Goal: Information Seeking & Learning: Learn about a topic

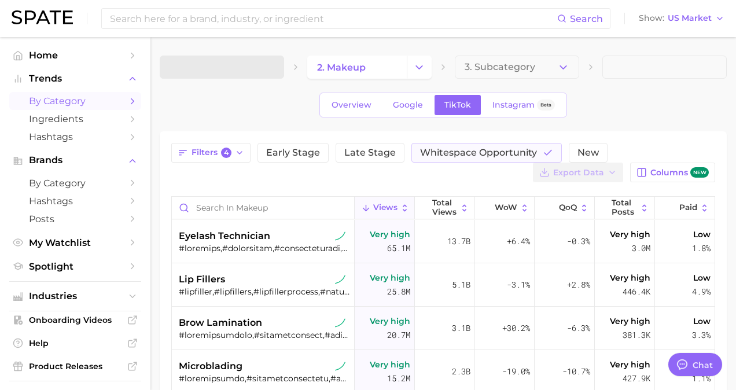
type textarea "x"
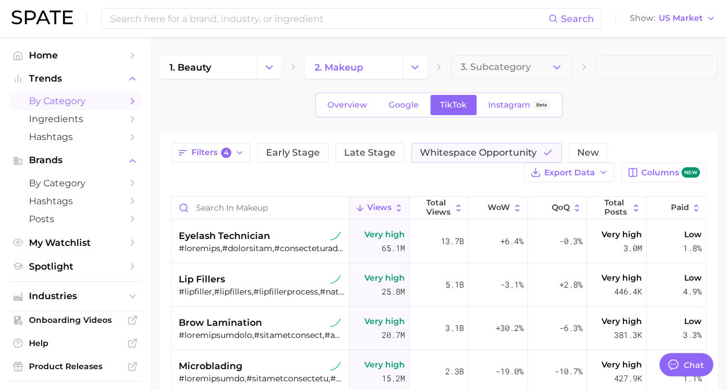
click at [154, 60] on main "1. beauty 2. makeup 3. Subcategory Overview Google TikTok Instagram Beta Filter…" at bounding box center [438, 346] width 577 height 618
click at [180, 13] on input at bounding box center [329, 19] width 440 height 20
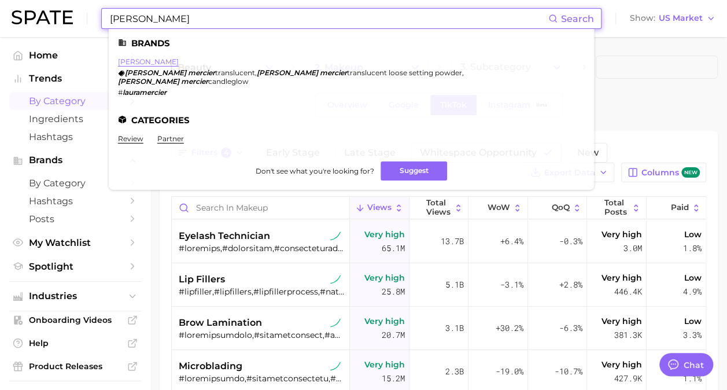
type input "laura mercier"
click at [152, 60] on link "laura mercier" at bounding box center [148, 61] width 61 height 9
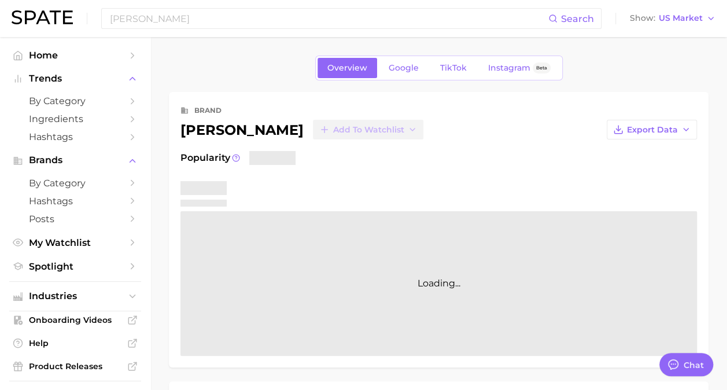
type textarea "x"
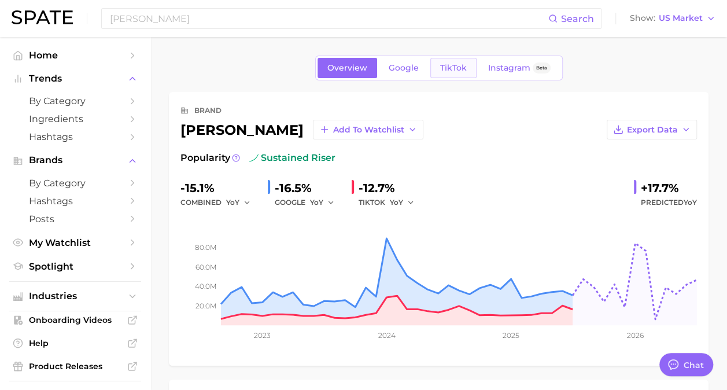
click at [457, 69] on span "TikTok" at bounding box center [453, 68] width 27 height 10
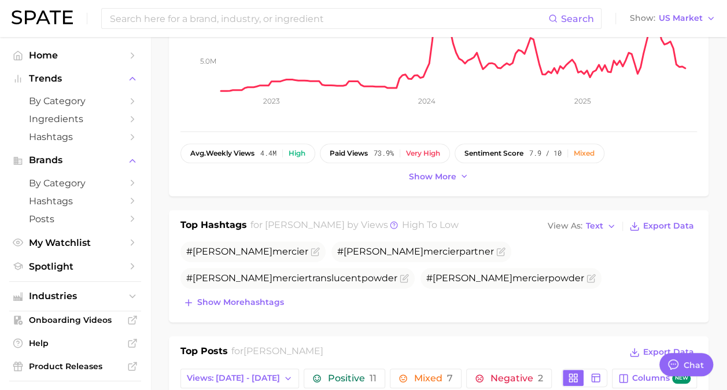
scroll to position [235, 0]
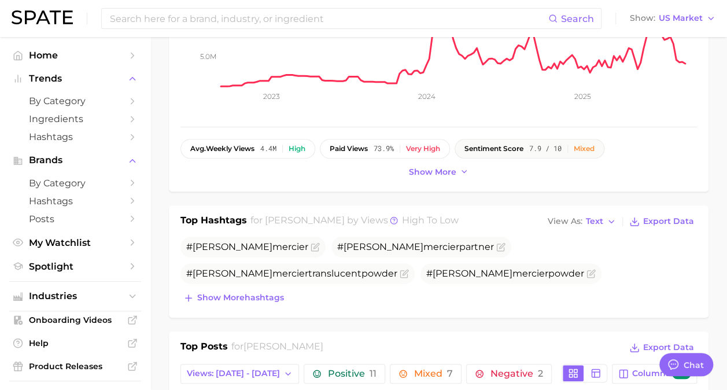
click at [584, 148] on div "Mixed" at bounding box center [584, 149] width 21 height 8
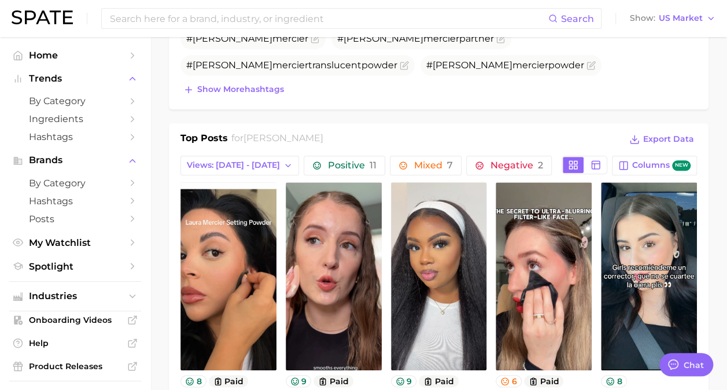
scroll to position [466, 0]
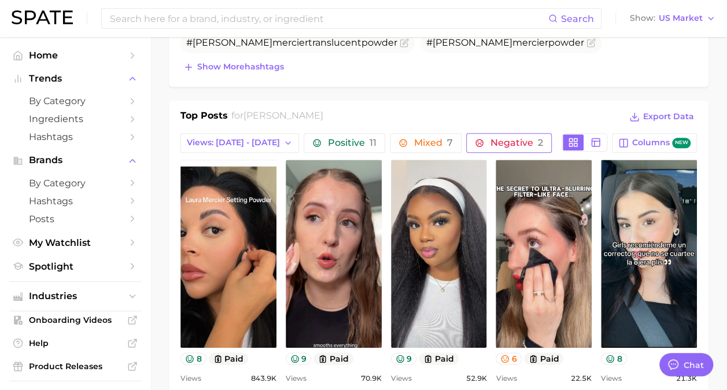
click at [491, 140] on span "Negative 2" at bounding box center [517, 142] width 53 height 9
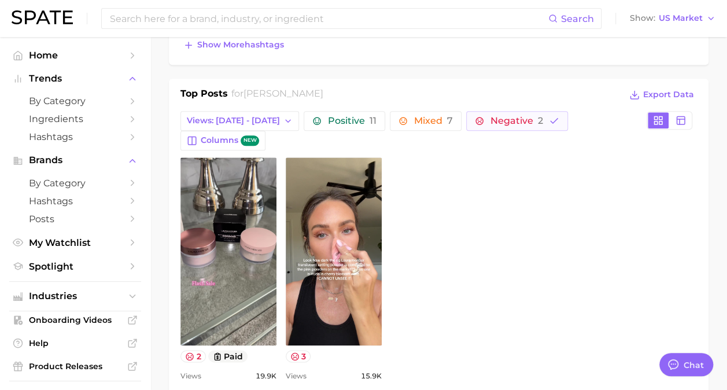
scroll to position [489, 0]
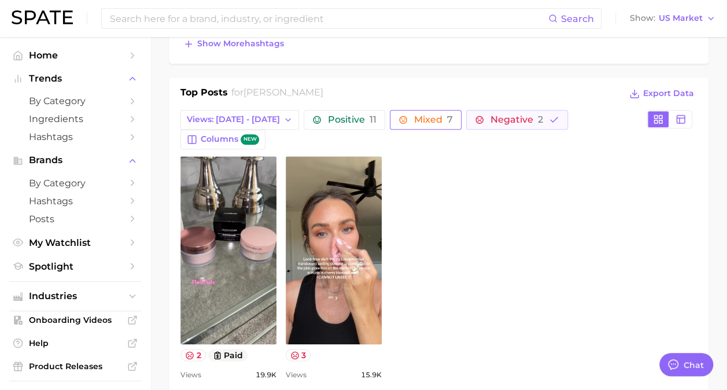
click at [414, 115] on span "Mixed 7" at bounding box center [433, 119] width 39 height 9
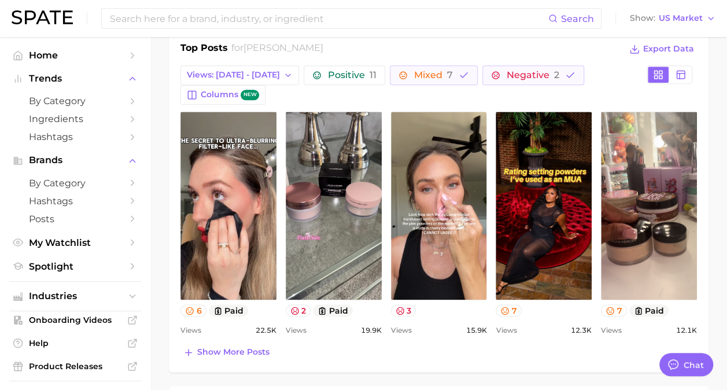
scroll to position [534, 0]
click at [197, 309] on button "6" at bounding box center [193, 310] width 26 height 12
click at [507, 305] on icon at bounding box center [504, 309] width 9 height 9
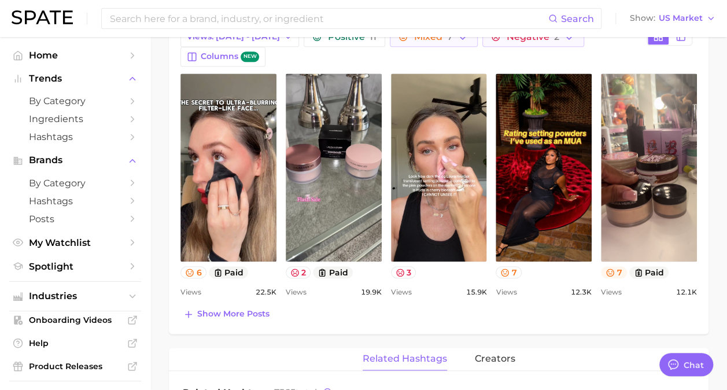
click at [614, 270] on button "7" at bounding box center [614, 272] width 26 height 12
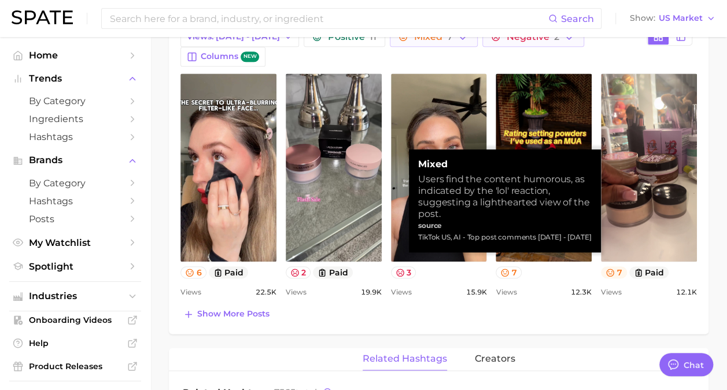
click at [614, 270] on button "7" at bounding box center [614, 272] width 26 height 12
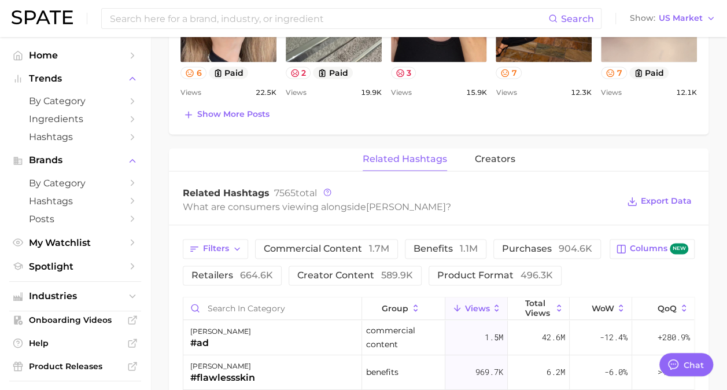
scroll to position [772, 0]
click at [91, 22] on div "Search Show US Market" at bounding box center [364, 18] width 704 height 37
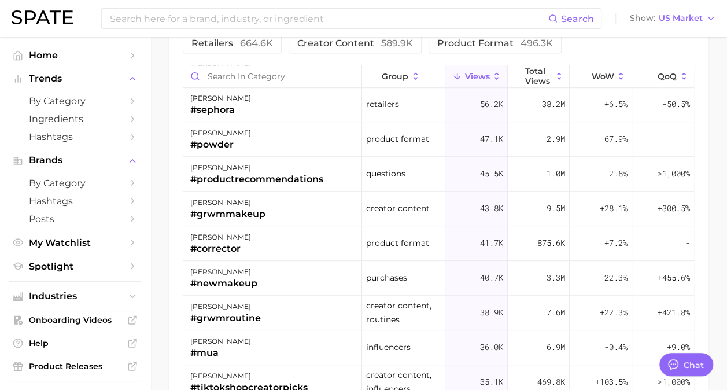
scroll to position [460, 0]
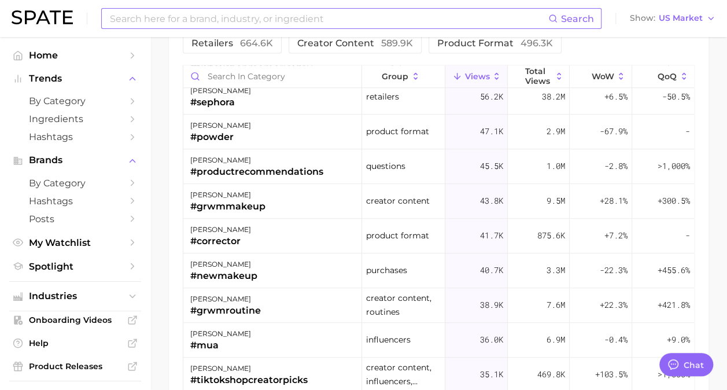
click at [286, 20] on input at bounding box center [329, 19] width 440 height 20
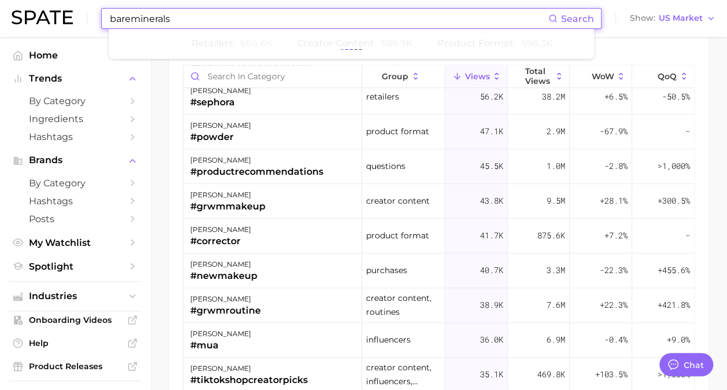
type input "bareminerals"
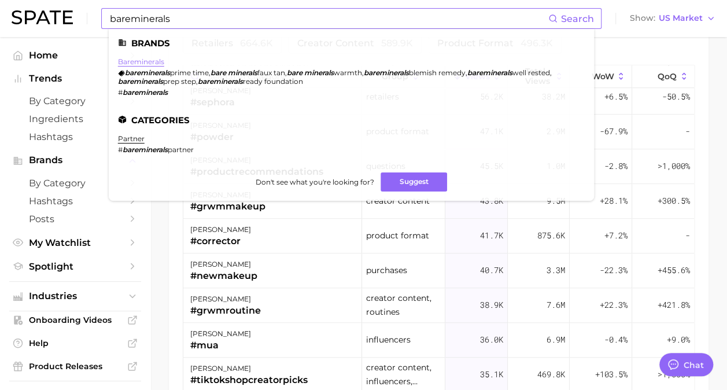
click at [154, 58] on link "bareminerals" at bounding box center [141, 61] width 46 height 9
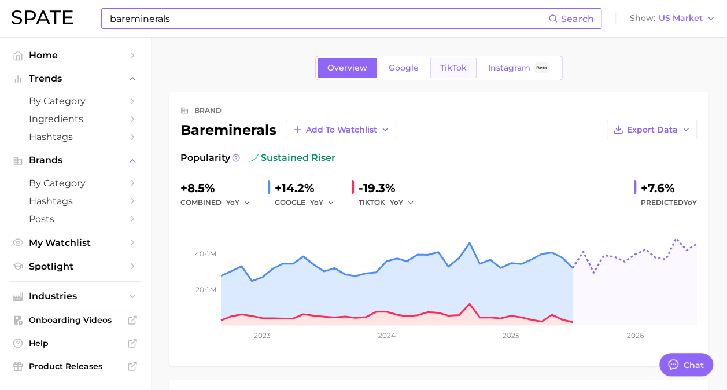
click at [465, 72] on link "TikTok" at bounding box center [453, 68] width 46 height 20
